Goal: Browse casually: Explore the website without a specific task or goal

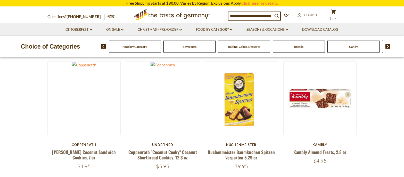
scroll to position [158, 0]
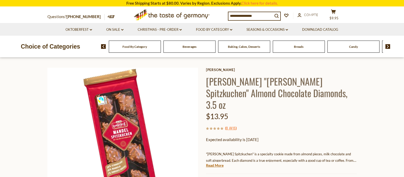
scroll to position [53, 0]
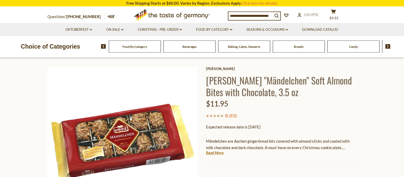
scroll to position [53, 0]
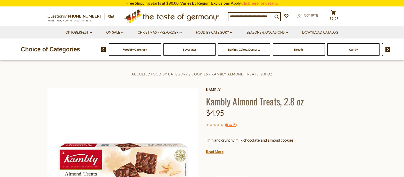
scroll to position [53, 0]
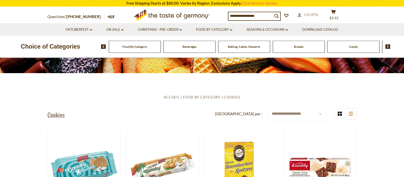
scroll to position [79, 0]
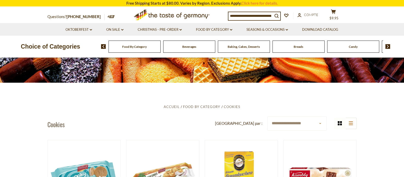
click at [258, 47] on span "Baking, Cakes, Desserts" at bounding box center [244, 47] width 32 height 4
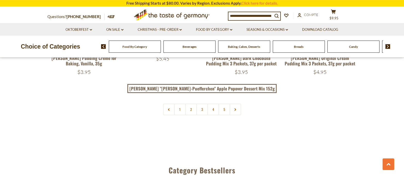
scroll to position [1236, 0]
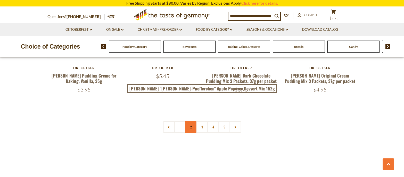
click at [192, 121] on link "2" at bounding box center [191, 127] width 12 height 12
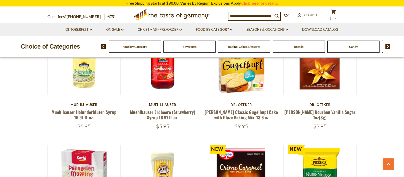
scroll to position [195, 0]
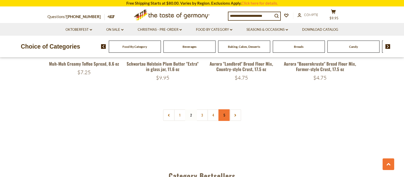
click at [224, 109] on link "5" at bounding box center [224, 115] width 12 height 12
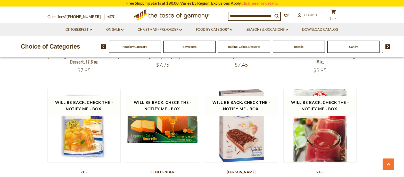
scroll to position [826, 0]
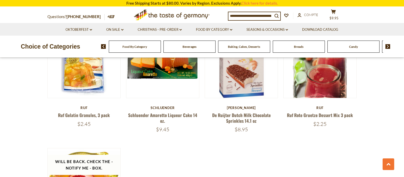
click at [388, 47] on img at bounding box center [388, 46] width 5 height 5
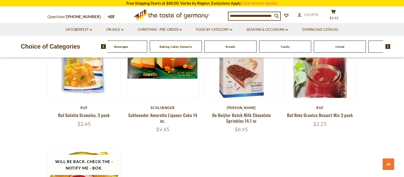
click at [385, 46] on span at bounding box center [386, 46] width 9 height 5
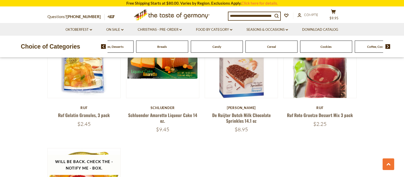
click at [387, 46] on img at bounding box center [388, 46] width 5 height 5
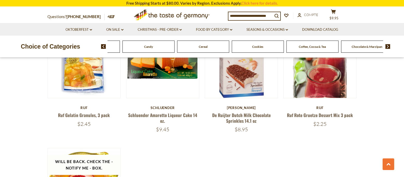
click at [387, 46] on img at bounding box center [388, 46] width 5 height 5
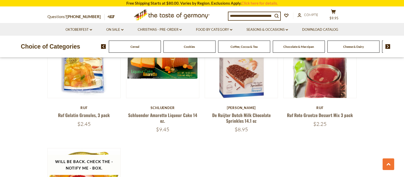
click at [387, 46] on img at bounding box center [388, 46] width 5 height 5
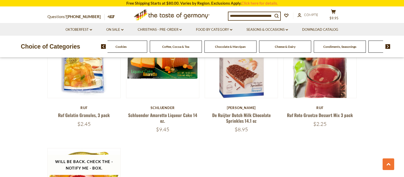
click at [120, 48] on span "Cookies" at bounding box center [121, 47] width 11 height 4
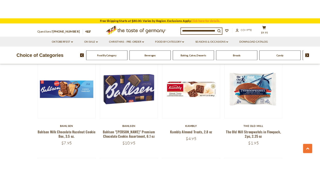
scroll to position [105, 0]
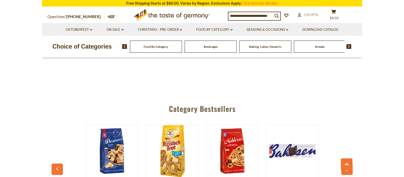
scroll to position [1310, 0]
